Goal: Transaction & Acquisition: Purchase product/service

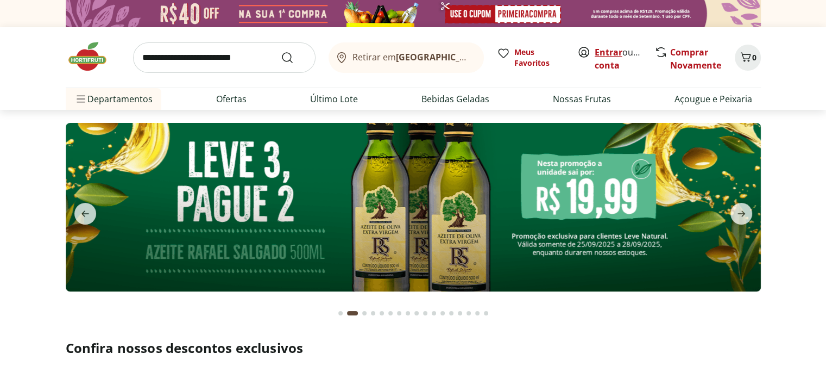
click at [616, 48] on link "Entrar" at bounding box center [609, 52] width 28 height 12
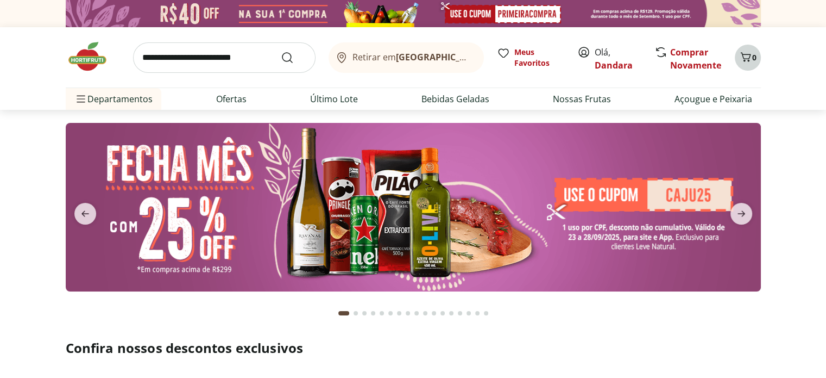
click at [743, 59] on icon "Carrinho" at bounding box center [745, 57] width 13 height 13
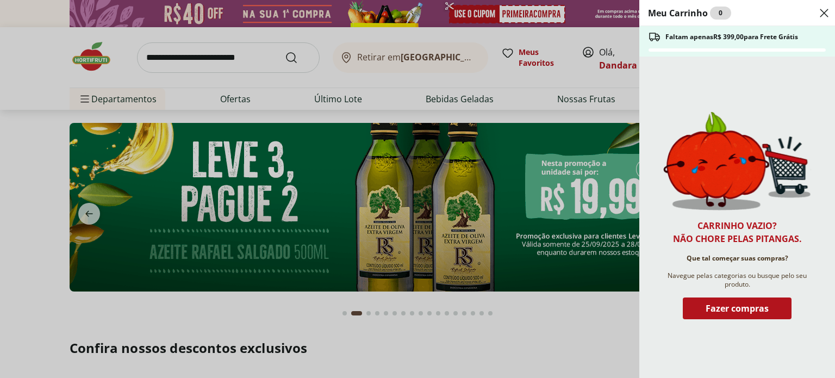
click at [819, 15] on icon "Close" at bounding box center [823, 13] width 13 height 13
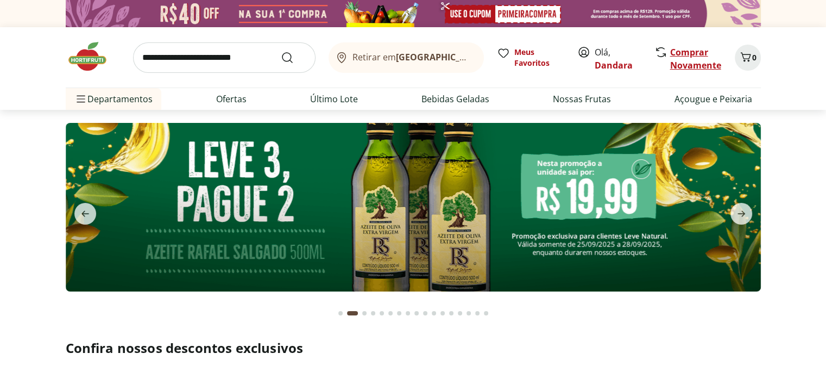
click at [680, 59] on link "Comprar Novamente" at bounding box center [695, 58] width 51 height 25
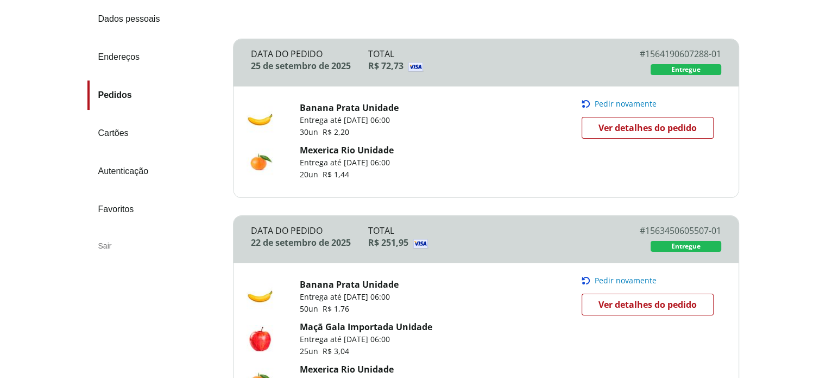
scroll to position [281, 0]
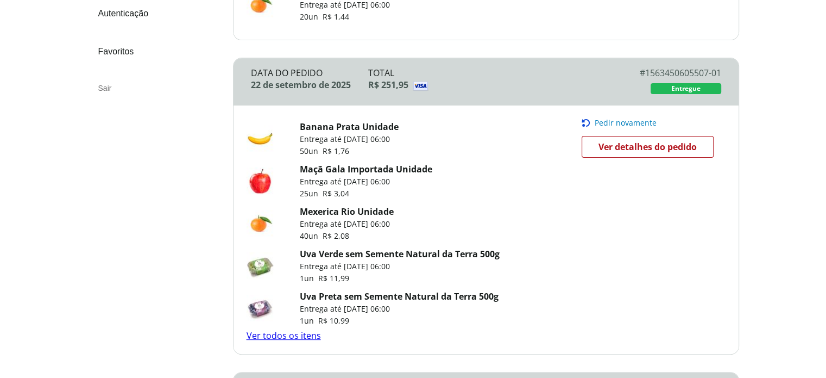
click at [599, 123] on span "Pedir novamente" at bounding box center [626, 122] width 62 height 9
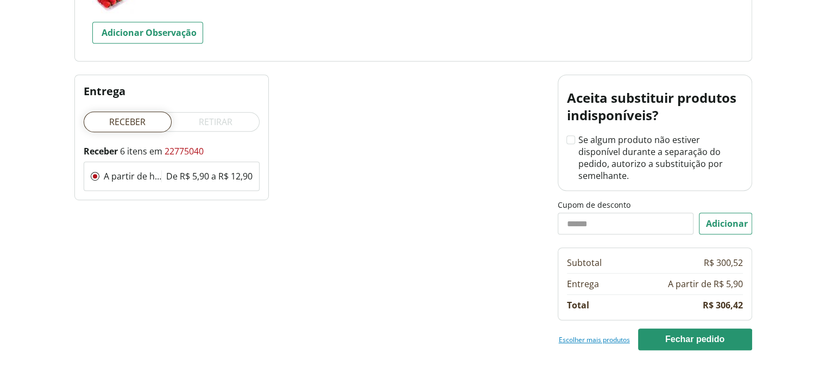
scroll to position [677, 0]
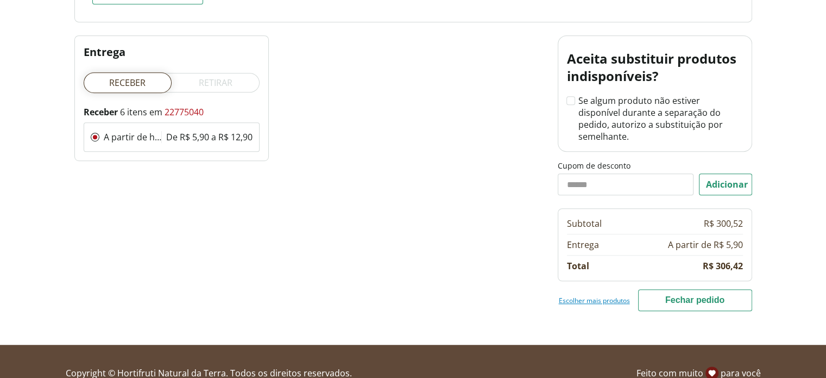
click at [684, 289] on button "Fechar pedido" at bounding box center [695, 300] width 114 height 22
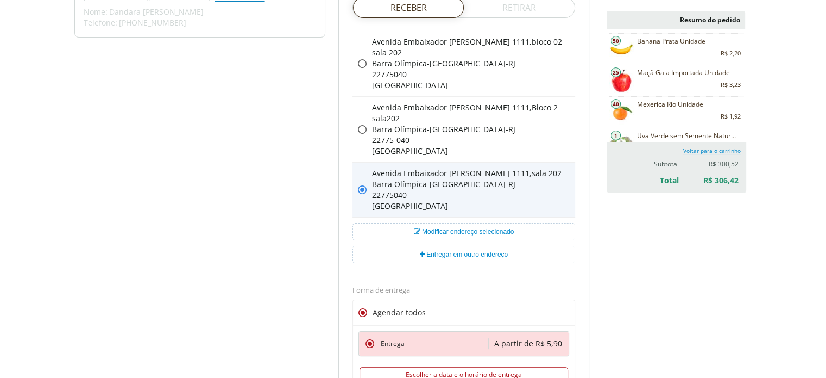
scroll to position [165, 0]
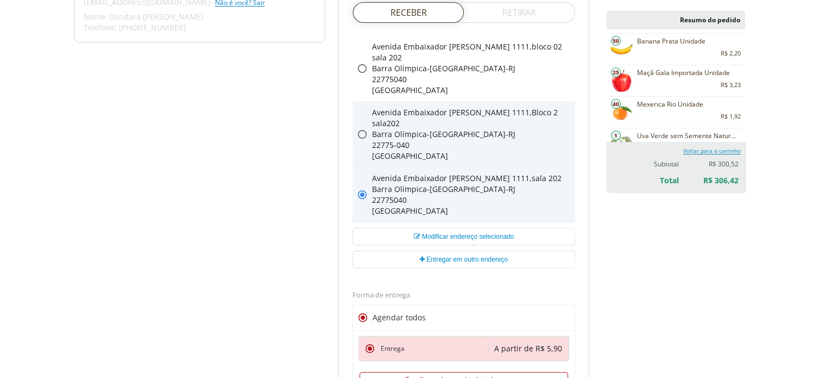
click at [359, 136] on icon at bounding box center [362, 134] width 9 height 9
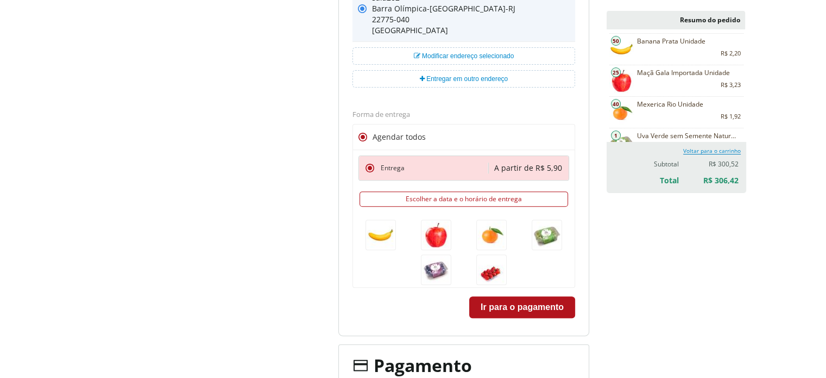
scroll to position [346, 0]
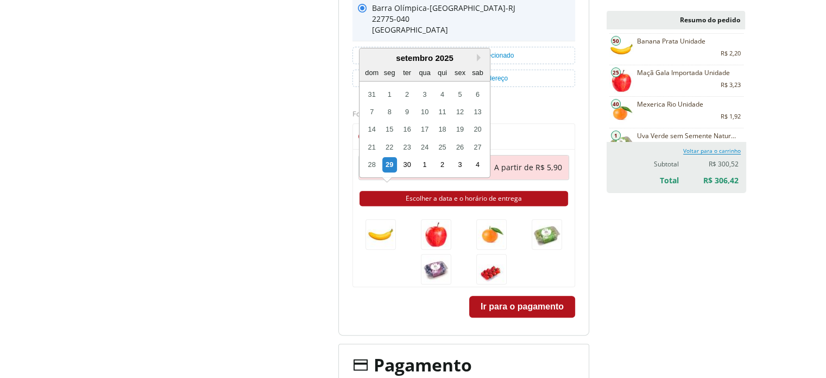
click at [456, 195] on button "Escolher a data e o horário de entrega" at bounding box center [464, 198] width 209 height 15
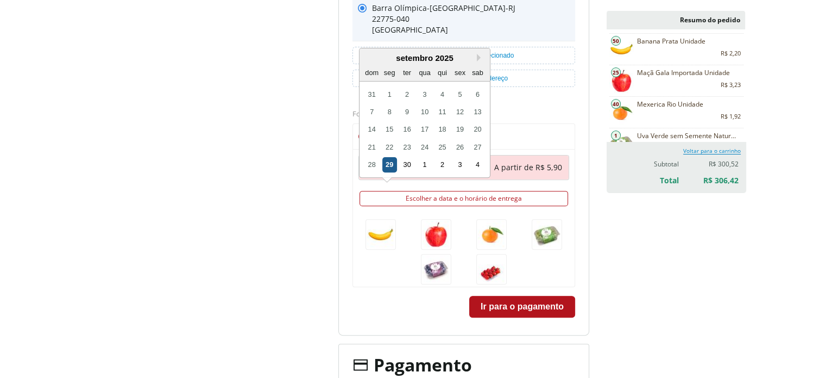
click at [387, 162] on div "29" at bounding box center [389, 164] width 15 height 15
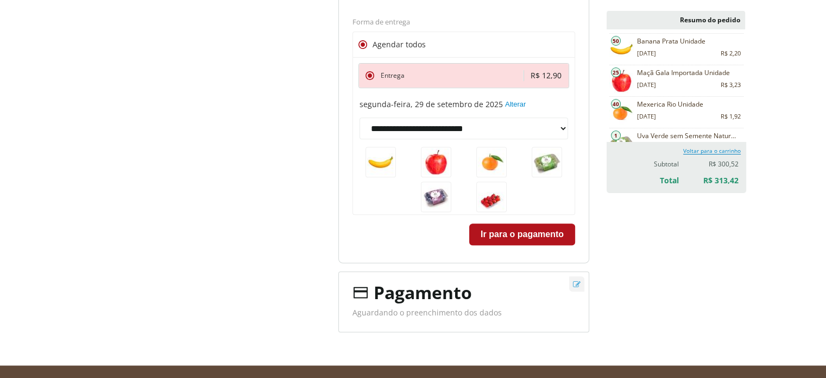
scroll to position [439, 0]
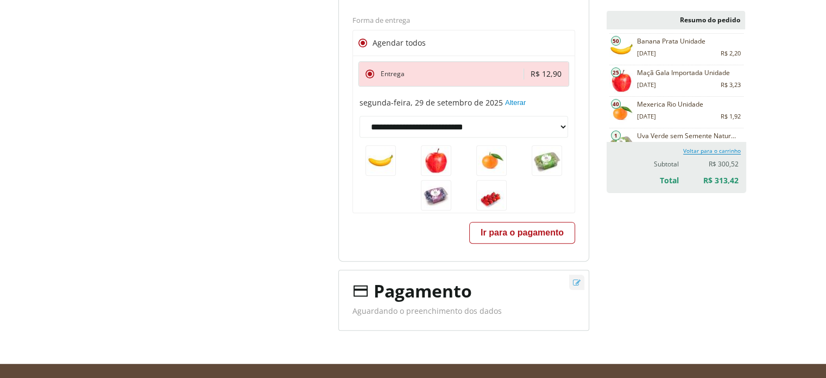
click at [507, 239] on button "Ir para o pagamento" at bounding box center [522, 233] width 106 height 22
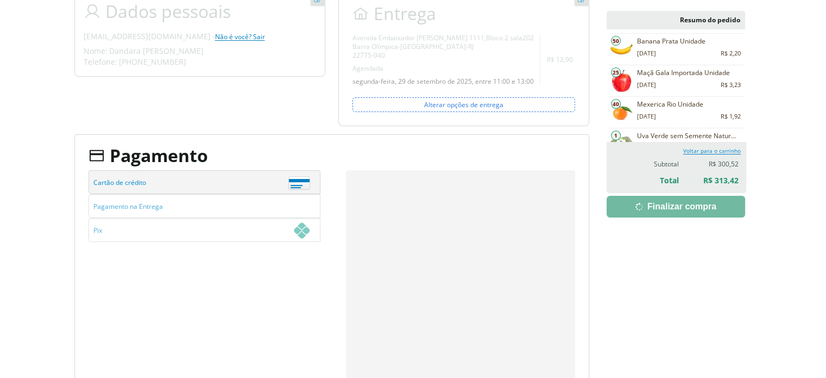
scroll to position [275, 0]
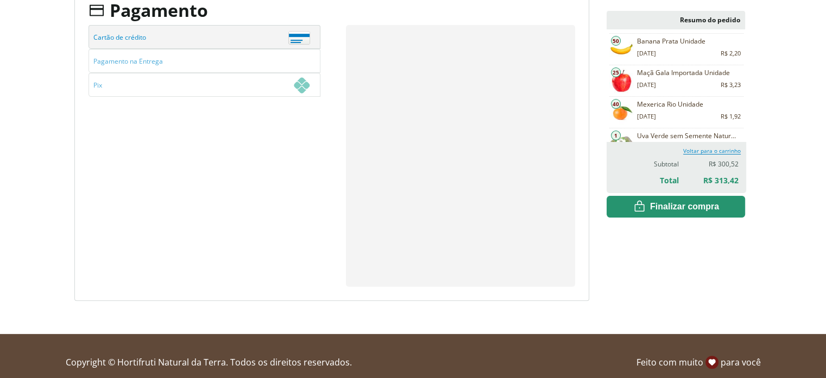
click at [506, 293] on div "Pagamento Pagamentos (1) Aguardando o preenchimento dos dados O total da sua co…" at bounding box center [331, 144] width 515 height 311
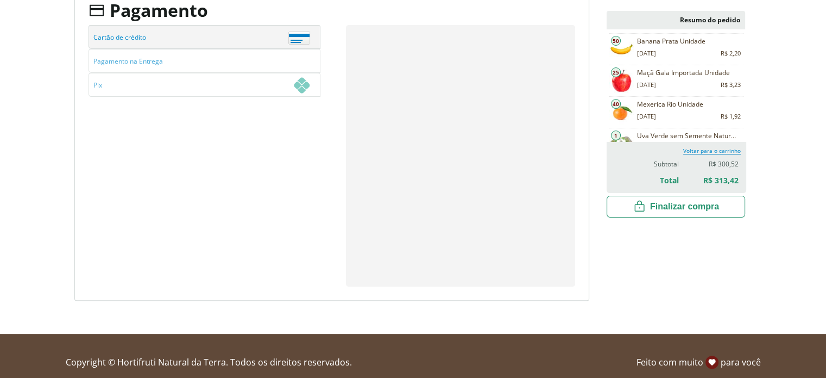
click at [673, 204] on span "Finalizar compra" at bounding box center [684, 206] width 69 height 11
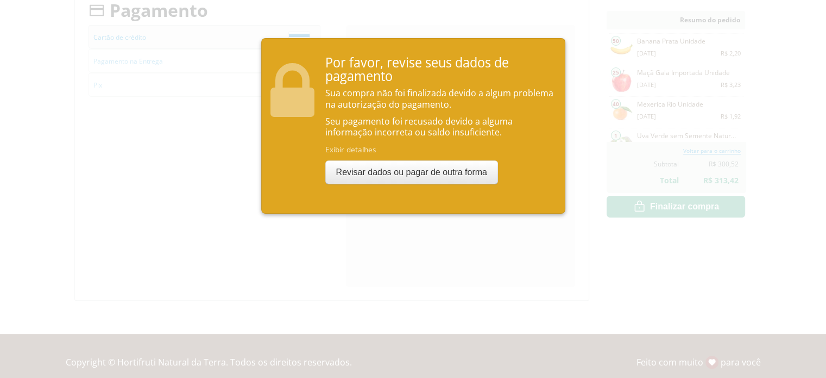
click at [276, 280] on div at bounding box center [413, 189] width 826 height 378
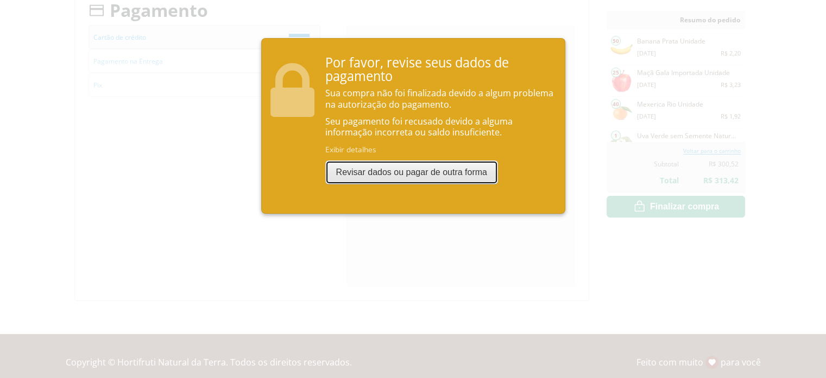
click at [369, 176] on button "Revisar dados ou pagar de outra forma" at bounding box center [411, 172] width 173 height 24
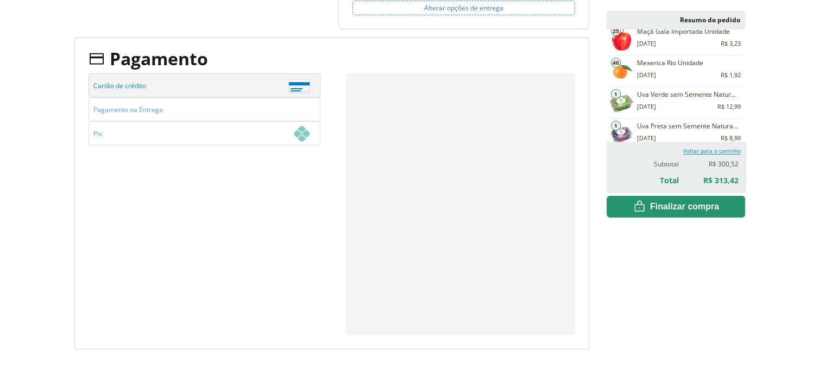
scroll to position [0, 0]
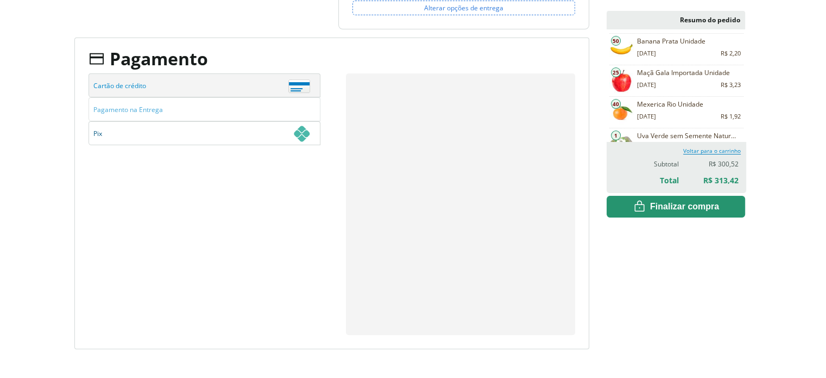
click at [135, 134] on span "Pix" at bounding box center [201, 134] width 217 height 24
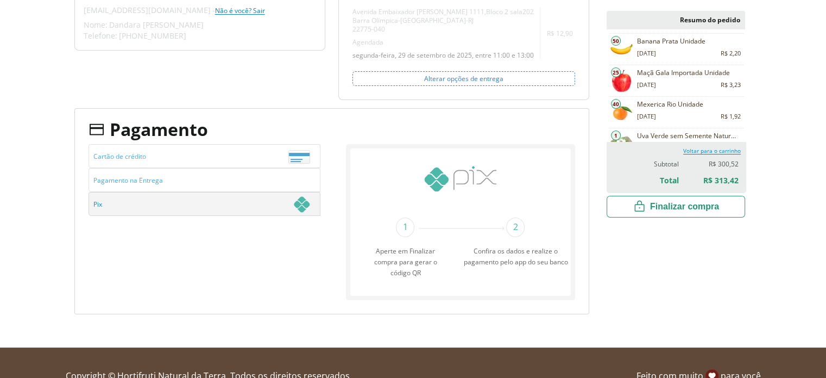
click at [682, 213] on button "Finalizar compra" at bounding box center [676, 207] width 139 height 22
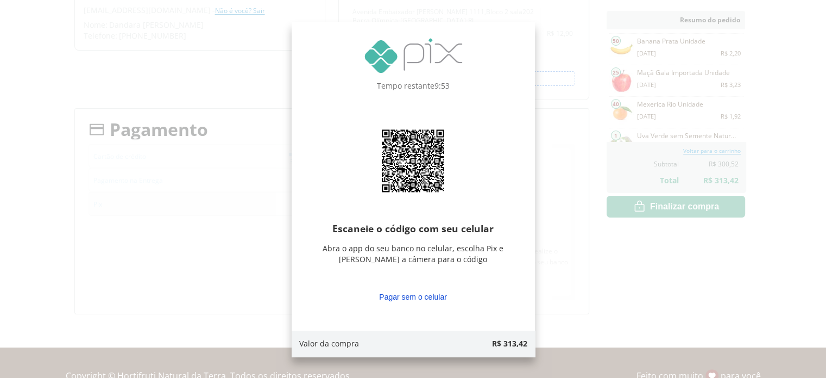
click at [421, 295] on button "Pagar sem o celular" at bounding box center [413, 296] width 76 height 18
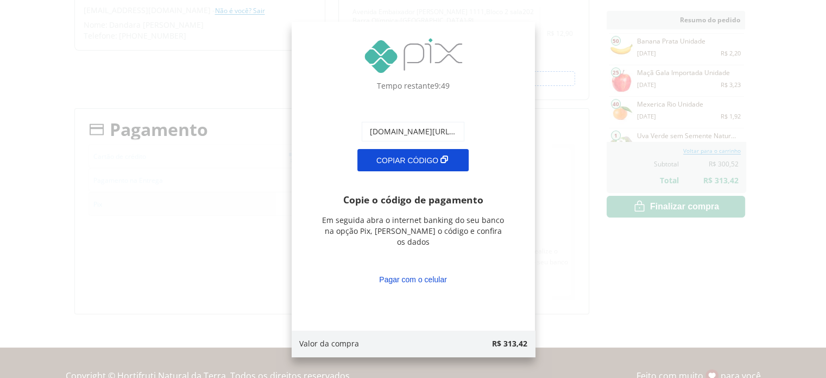
click at [430, 156] on span "COPIAR CÓDIGO" at bounding box center [408, 160] width 62 height 9
click at [654, 283] on div "Tempo restante 9:31 00020101021226990014br.gov.bcb.pix2577qrcodes.cielo.com.br/…" at bounding box center [413, 189] width 826 height 378
click at [504, 268] on div "Copie o código de pagamento Em seguida abra o internet banking do seu banco na …" at bounding box center [413, 241] width 183 height 95
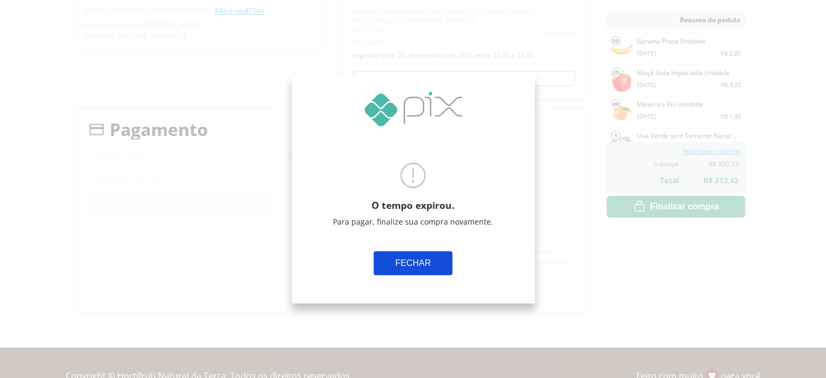
click at [418, 265] on button "FECHAR" at bounding box center [413, 263] width 79 height 24
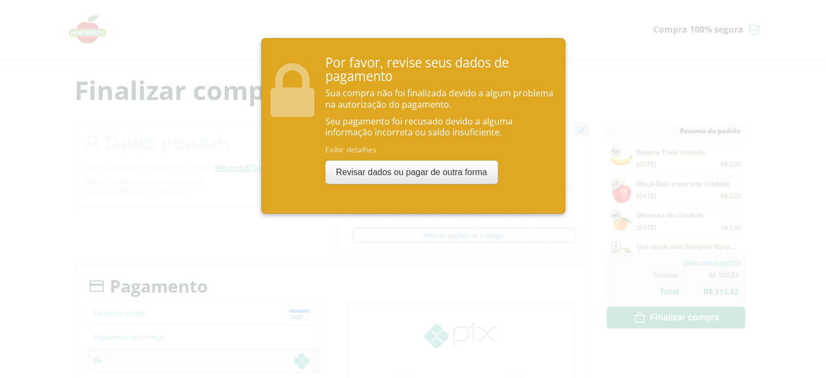
click at [7, 154] on div at bounding box center [413, 189] width 826 height 378
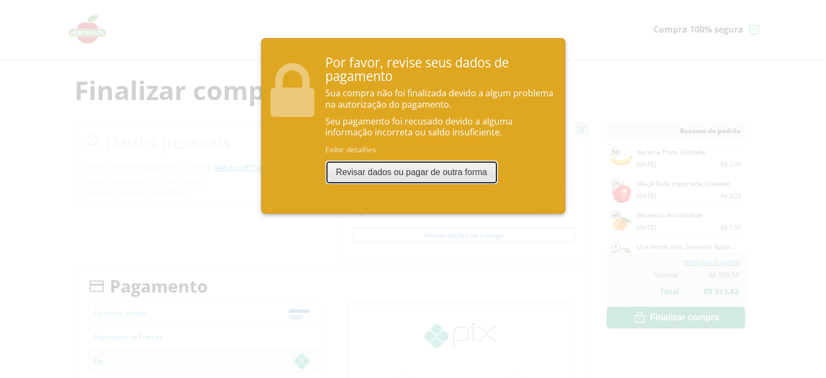
click at [448, 171] on button "Revisar dados ou pagar de outra forma" at bounding box center [411, 172] width 173 height 24
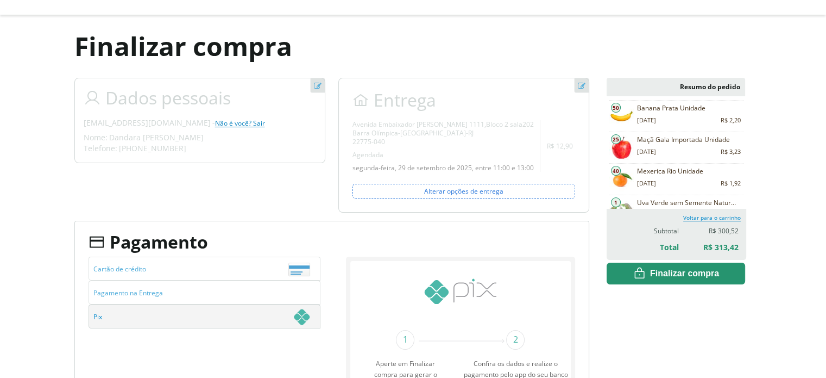
scroll to position [85, 0]
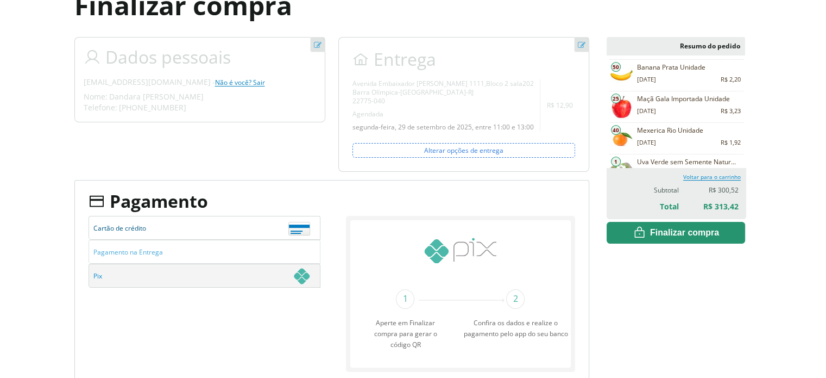
click at [137, 219] on span "Cartão de crédito" at bounding box center [201, 228] width 217 height 24
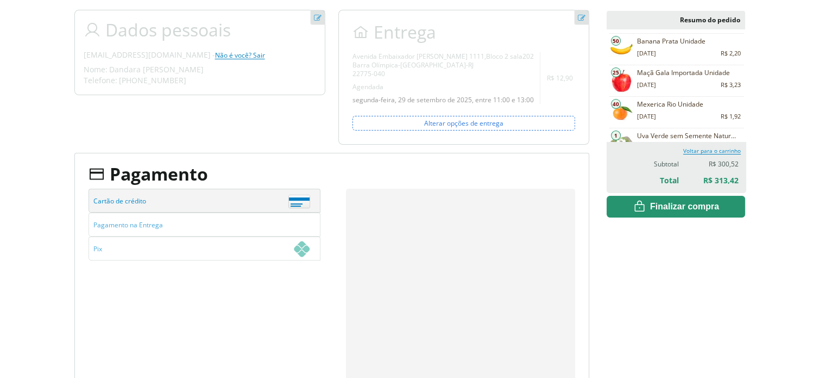
scroll to position [198, 0]
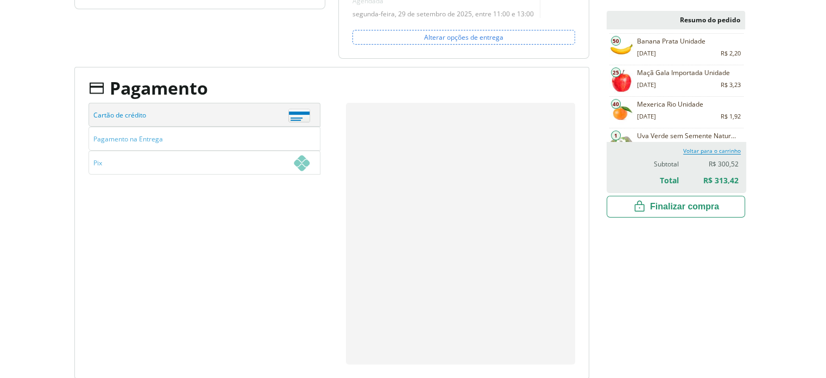
click at [674, 209] on span "Finalizar compra" at bounding box center [684, 206] width 69 height 11
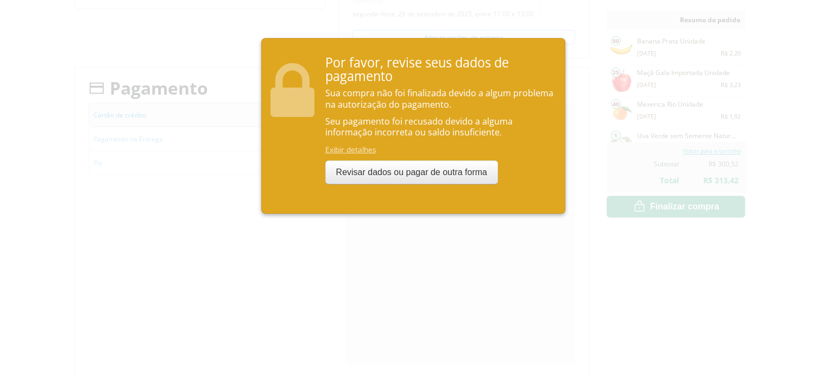
click at [355, 148] on link "Exibir detalhes" at bounding box center [350, 149] width 51 height 10
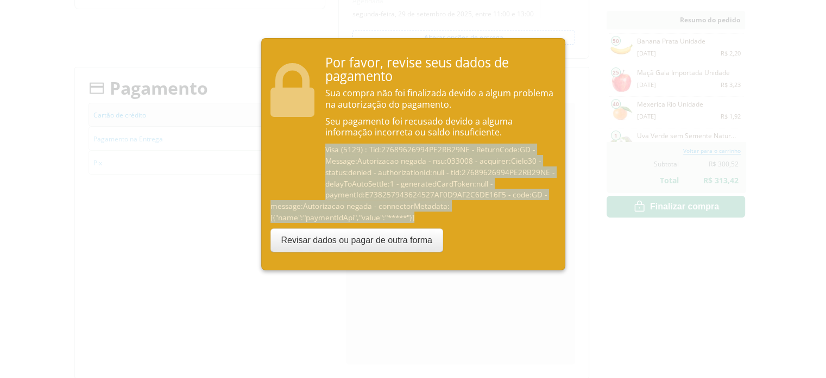
drag, startPoint x: 326, startPoint y: 147, endPoint x: 486, endPoint y: 212, distance: 172.5
click at [486, 212] on p "Visa (5129) : Tid:27689626994PE2RB29NE - ReturnCode:GD - Message:Autorizacao ne…" at bounding box center [415, 182] width 288 height 79
copy small "Visa (5129) : Tid:27689626994PE2RB29NE - ReturnCode:GD - Message:Autorizacao ne…"
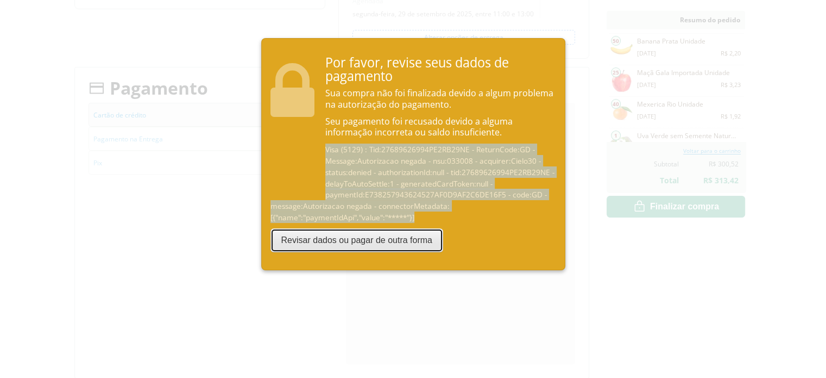
click at [294, 247] on button "Revisar dados ou pagar de outra forma" at bounding box center [357, 240] width 173 height 24
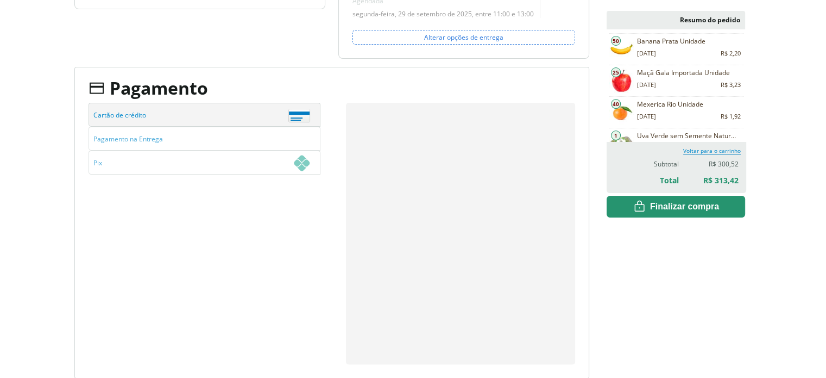
click at [272, 248] on fieldset "Forma de pagamento Exibir créditos da Lista de casamento e do Programa de Fidel…" at bounding box center [218, 233] width 258 height 261
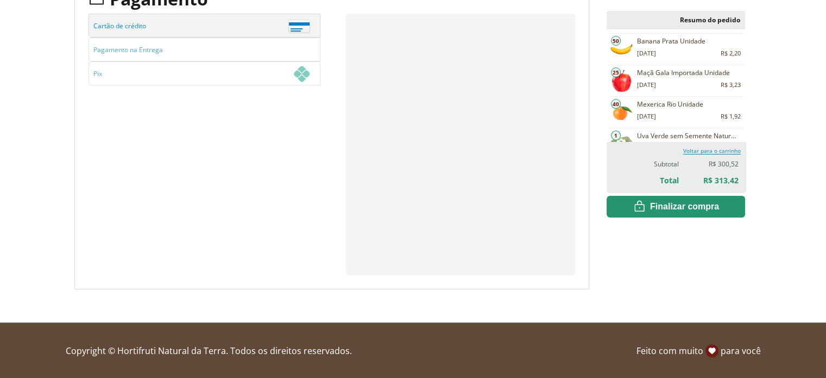
scroll to position [270, 0]
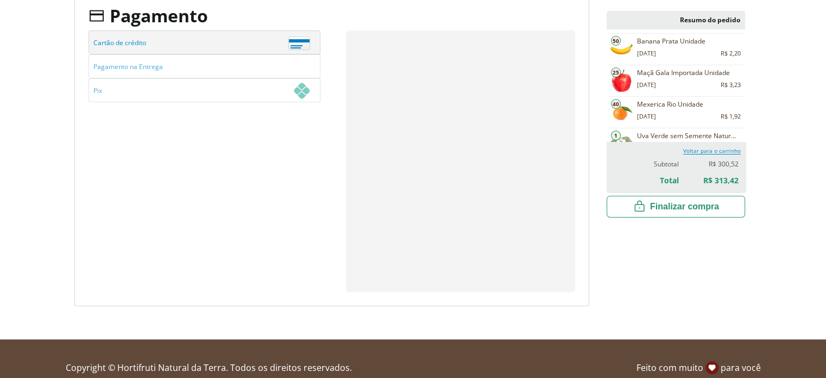
click at [698, 202] on span "Finalizar compra" at bounding box center [684, 206] width 69 height 11
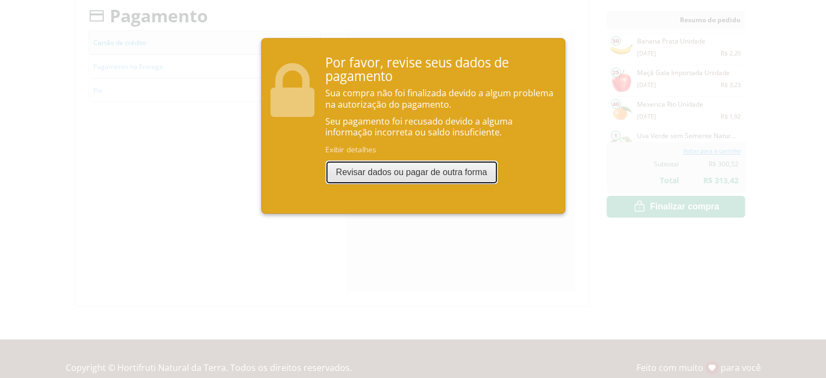
click at [383, 170] on button "Revisar dados ou pagar de outra forma" at bounding box center [411, 172] width 173 height 24
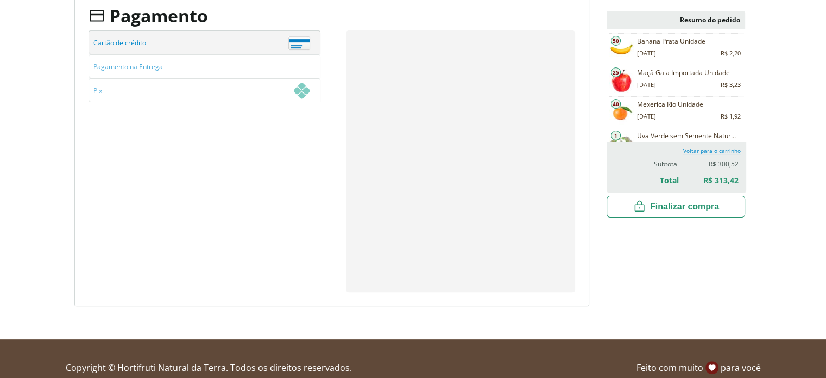
click at [651, 216] on button "Finalizar compra" at bounding box center [676, 207] width 139 height 22
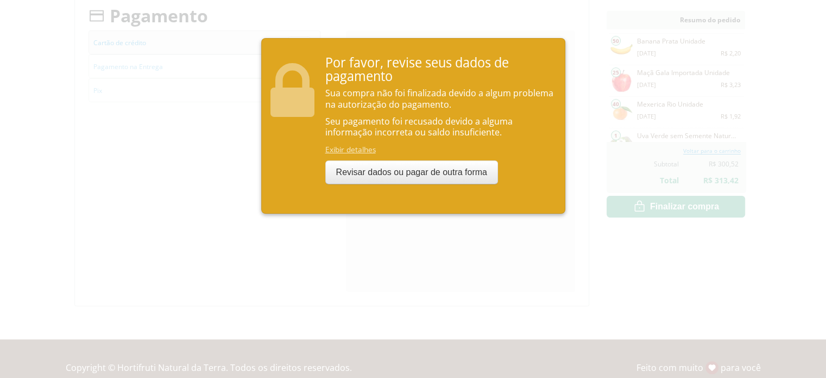
click at [366, 154] on link "Exibir detalhes" at bounding box center [350, 149] width 51 height 10
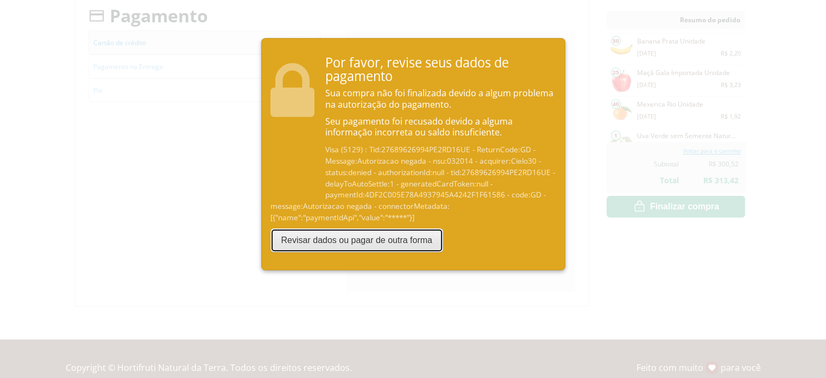
click at [312, 245] on button "Revisar dados ou pagar de outra forma" at bounding box center [357, 240] width 173 height 24
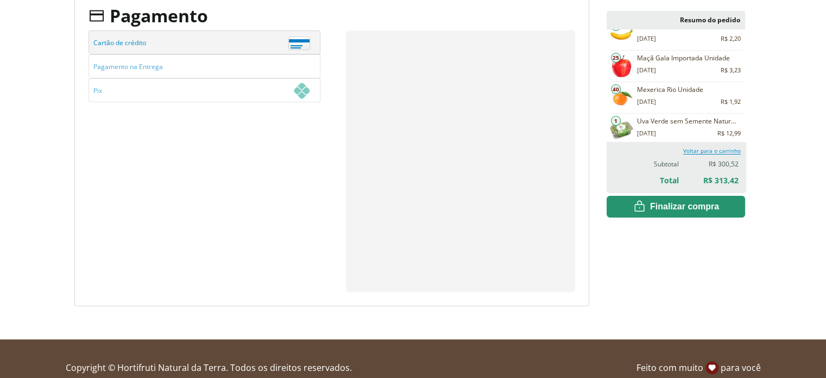
scroll to position [0, 0]
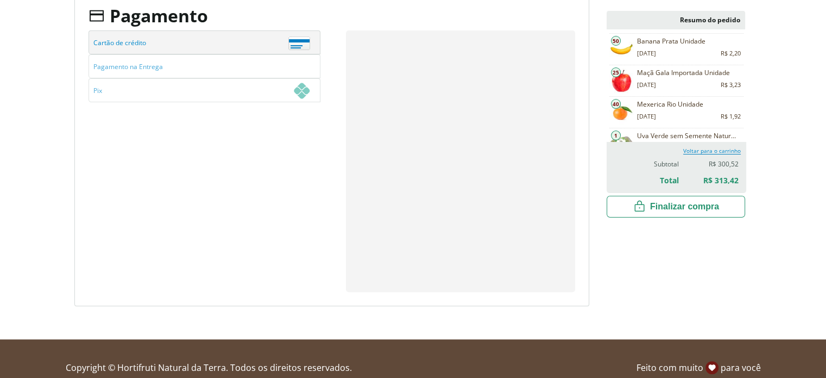
click at [658, 210] on span "Finalizar compra" at bounding box center [684, 206] width 69 height 11
click at [638, 204] on icon at bounding box center [639, 206] width 13 height 13
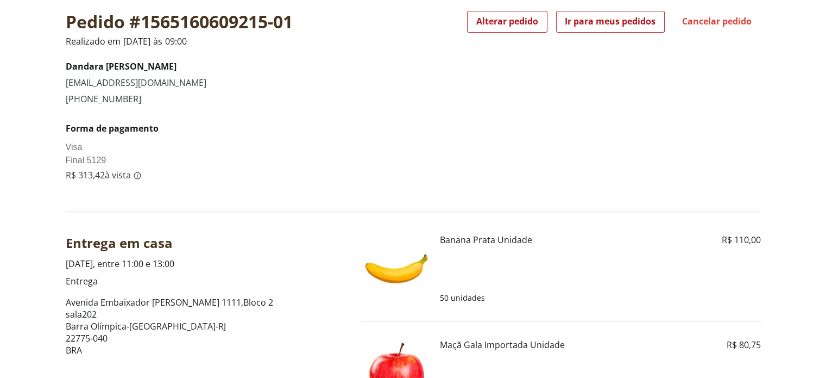
scroll to position [328, 0]
